Goal: Navigation & Orientation: Find specific page/section

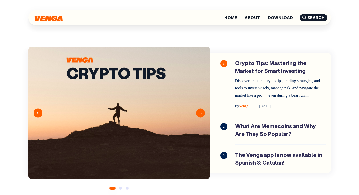
click at [51, 15] on div at bounding box center [49, 18] width 28 height 8
click at [49, 19] on img at bounding box center [49, 18] width 28 height 6
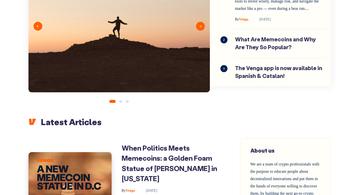
scroll to position [76, 0]
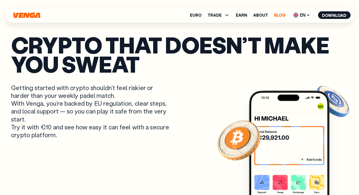
click at [280, 15] on link "Blog" at bounding box center [279, 15] width 11 height 4
